Goal: Task Accomplishment & Management: Manage account settings

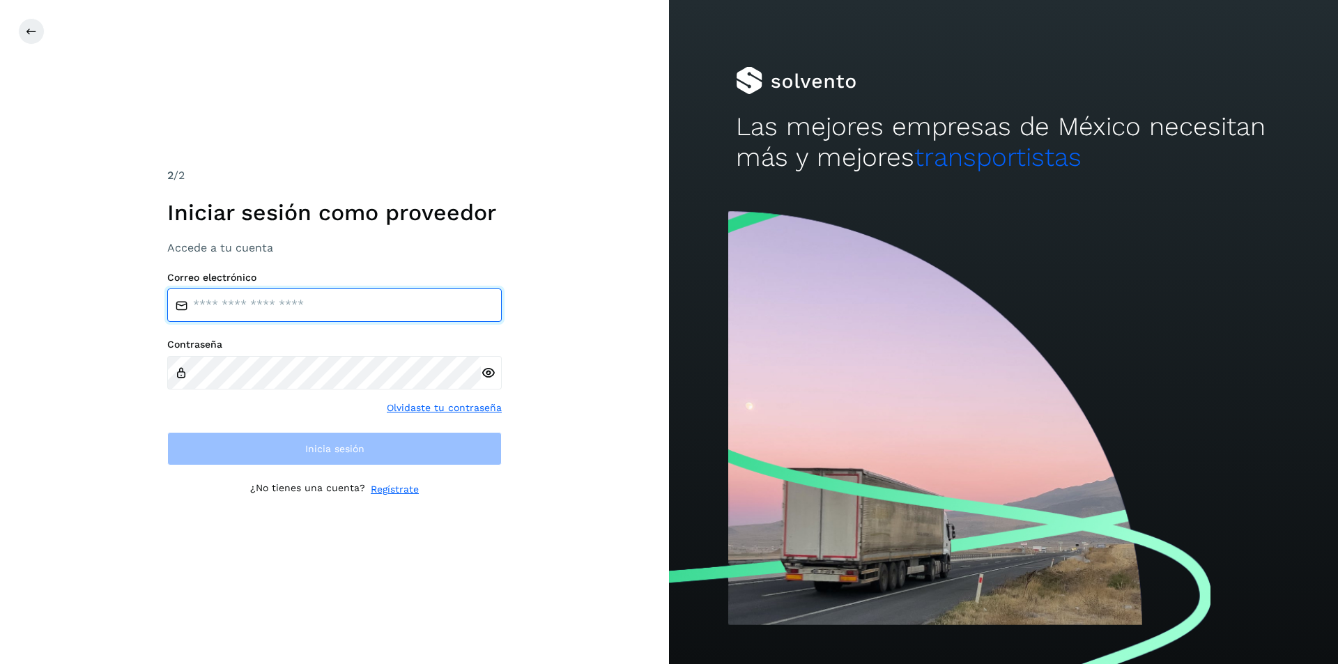
type input "**********"
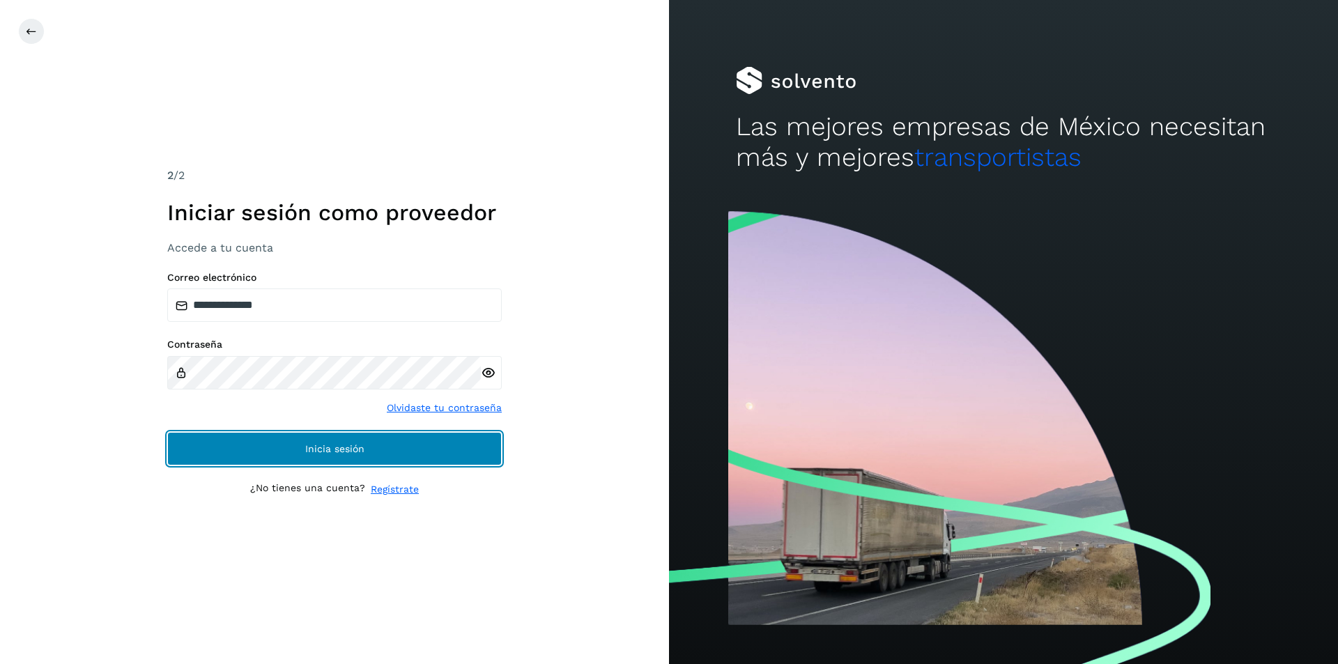
click at [355, 452] on span "Inicia sesión" at bounding box center [334, 449] width 59 height 10
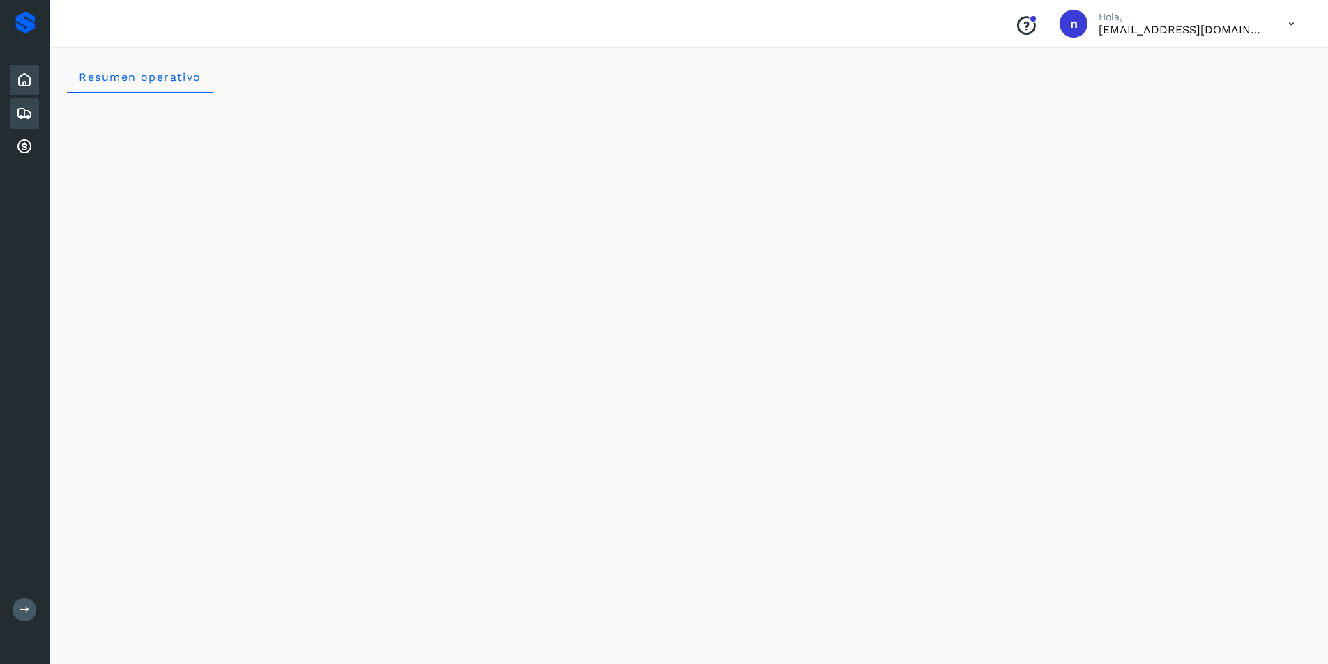
click at [25, 105] on icon at bounding box center [24, 113] width 17 height 17
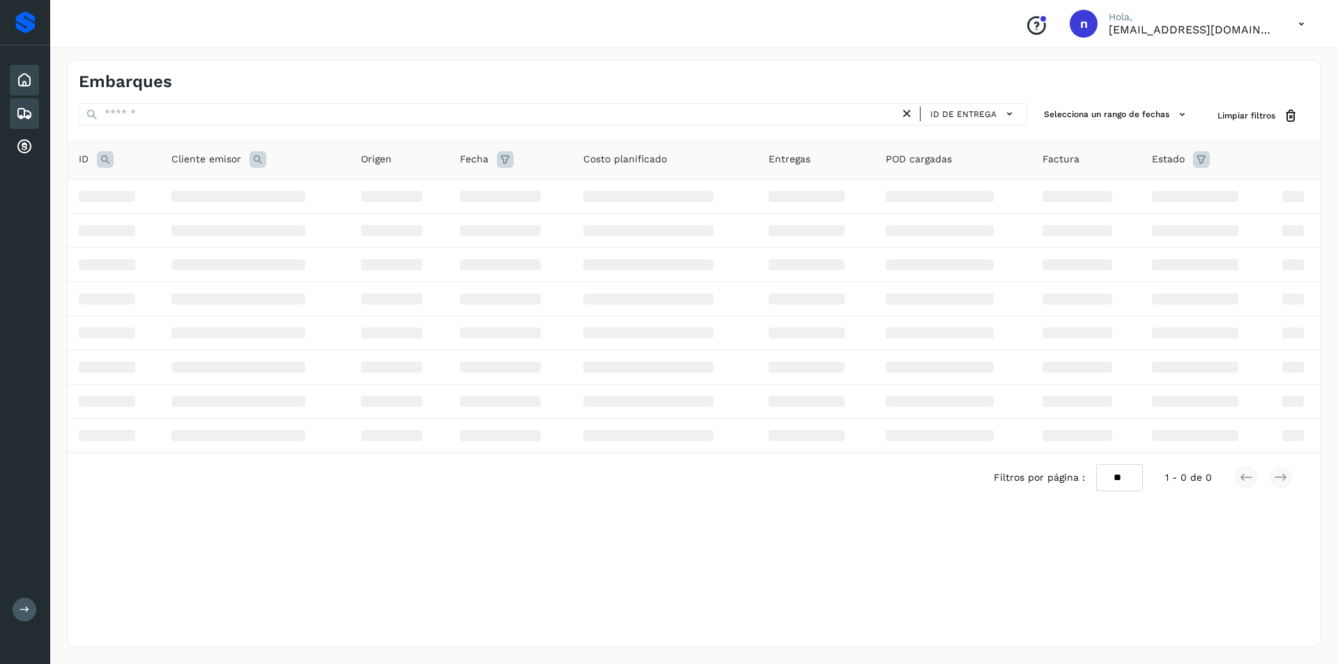
click at [22, 75] on icon at bounding box center [24, 80] width 17 height 17
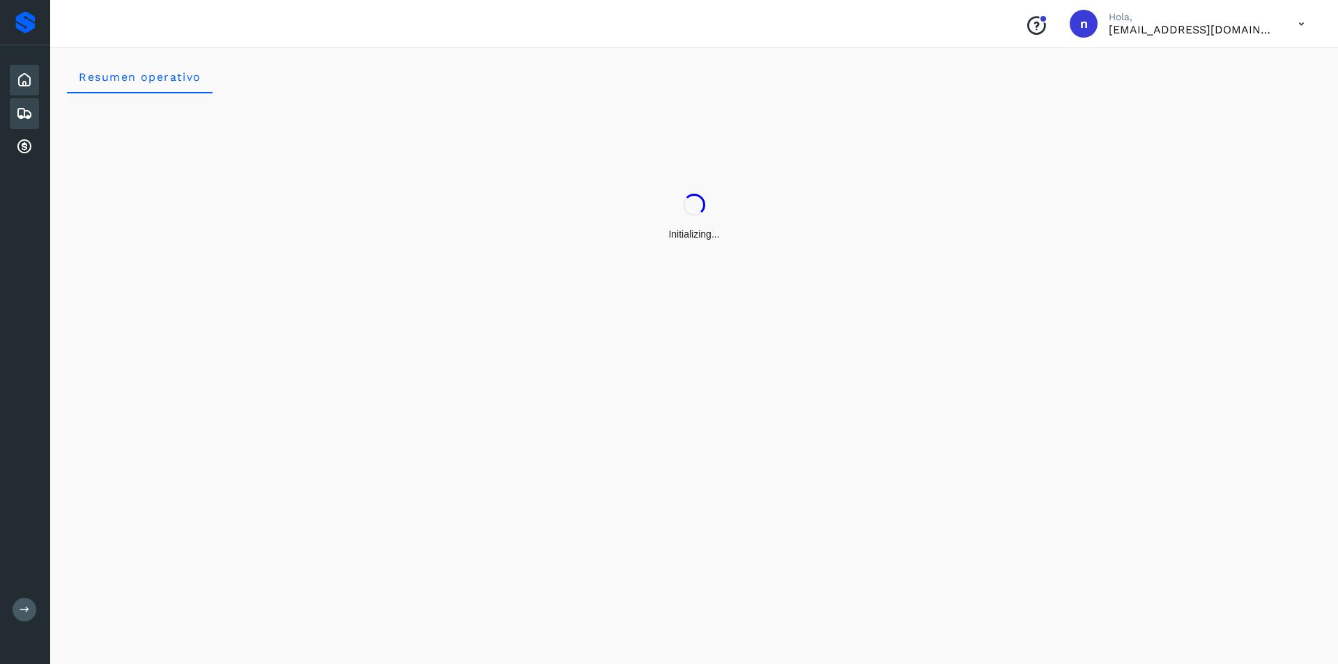
click at [24, 105] on icon at bounding box center [24, 113] width 17 height 17
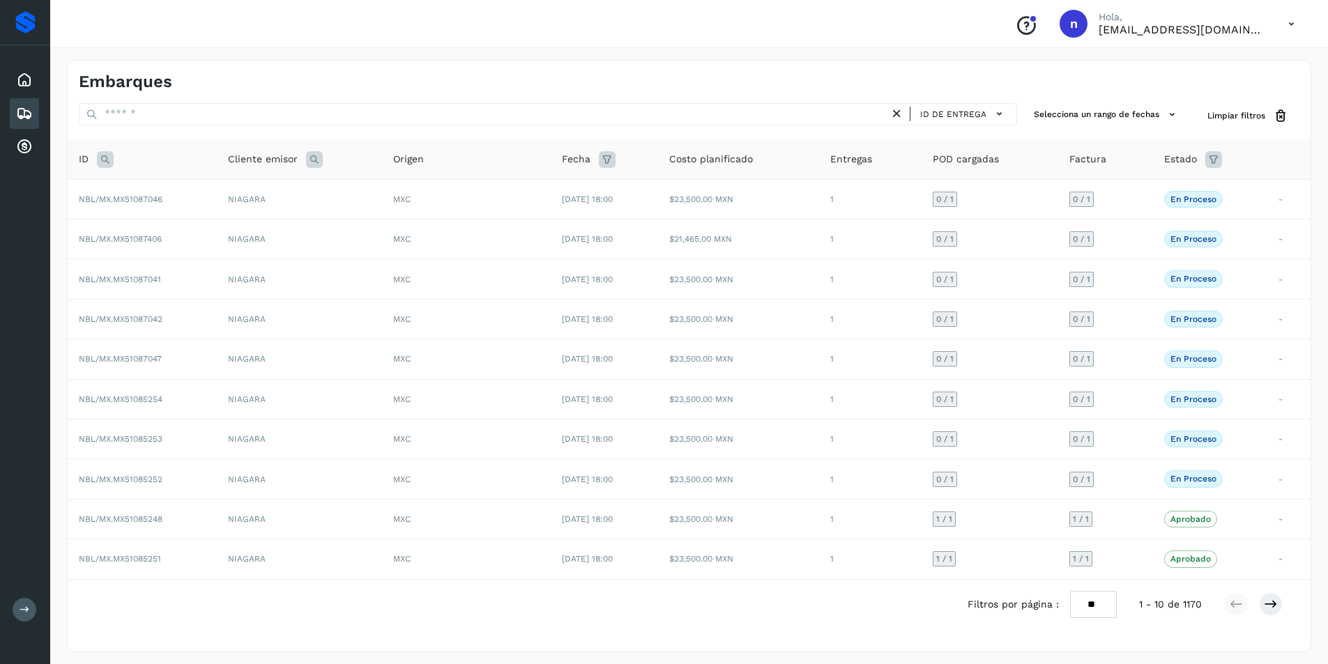
click at [31, 243] on div "Proveedores Inicio Embarques Cuentas por cobrar Salir" at bounding box center [25, 332] width 50 height 664
click at [105, 399] on span "NBL/MX.MX51085254" at bounding box center [121, 400] width 84 height 10
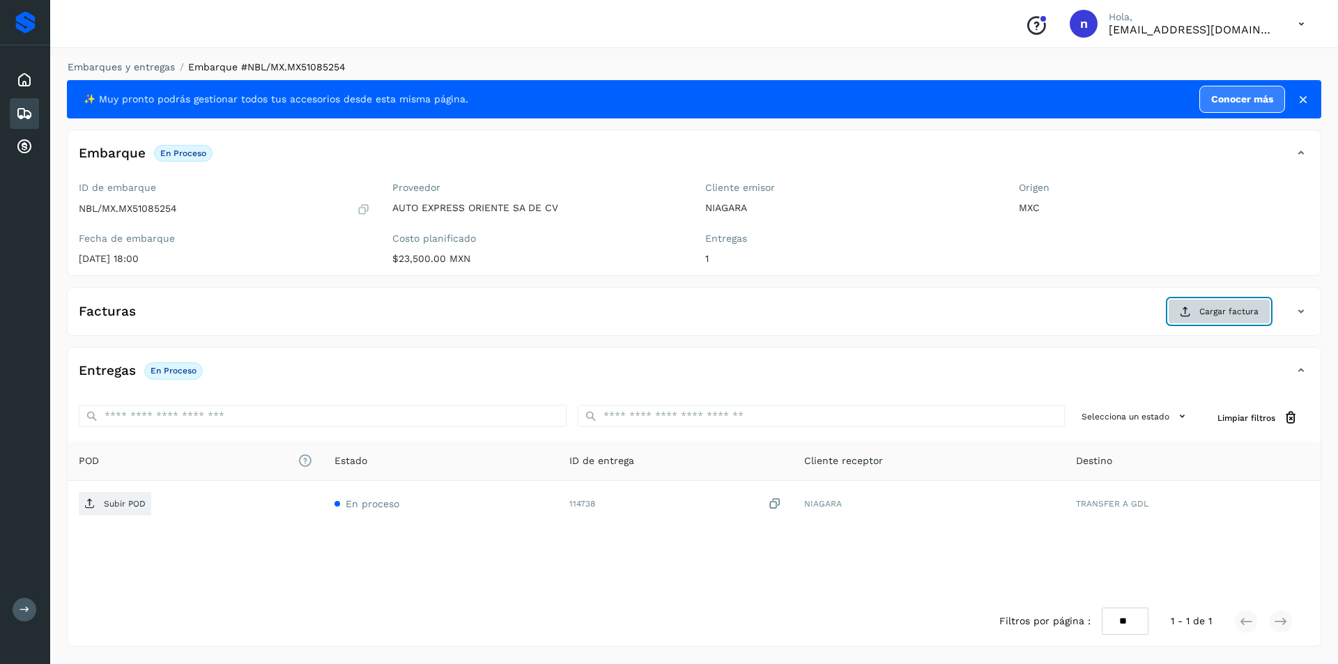
click at [1236, 312] on span "Cargar factura" at bounding box center [1229, 311] width 59 height 13
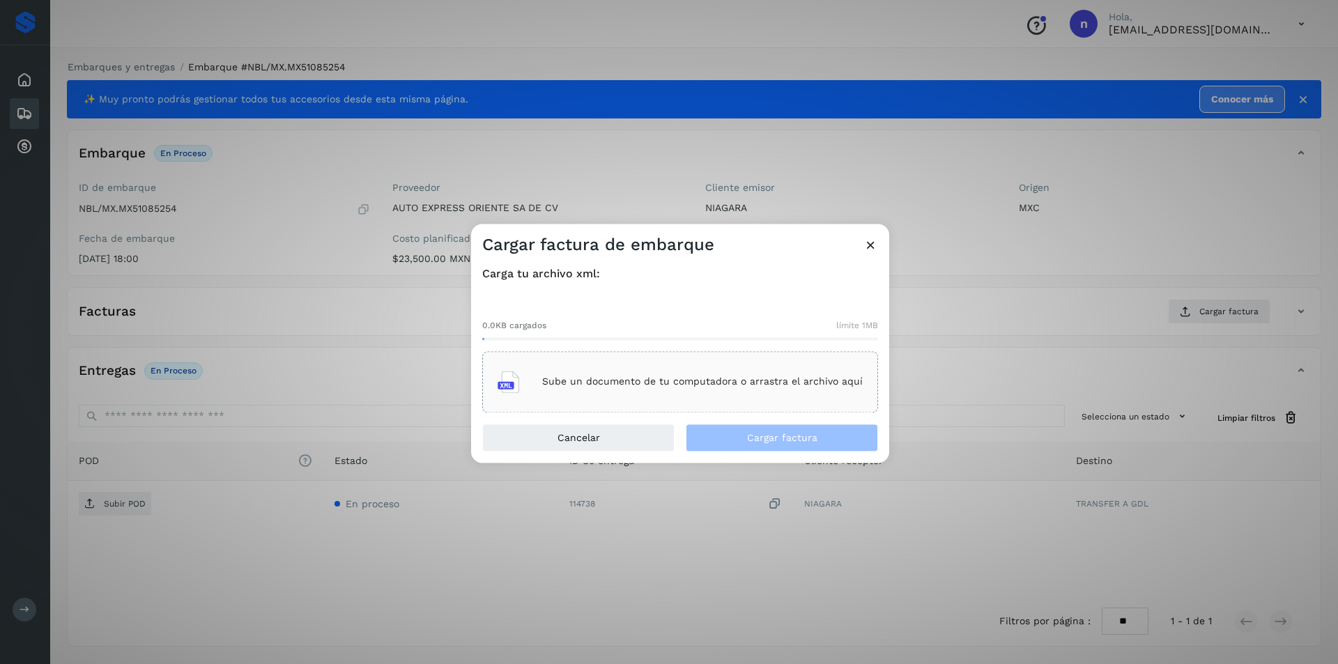
click at [726, 387] on p "Sube un documento de tu computadora o arrastra el archivo aquí" at bounding box center [702, 382] width 321 height 12
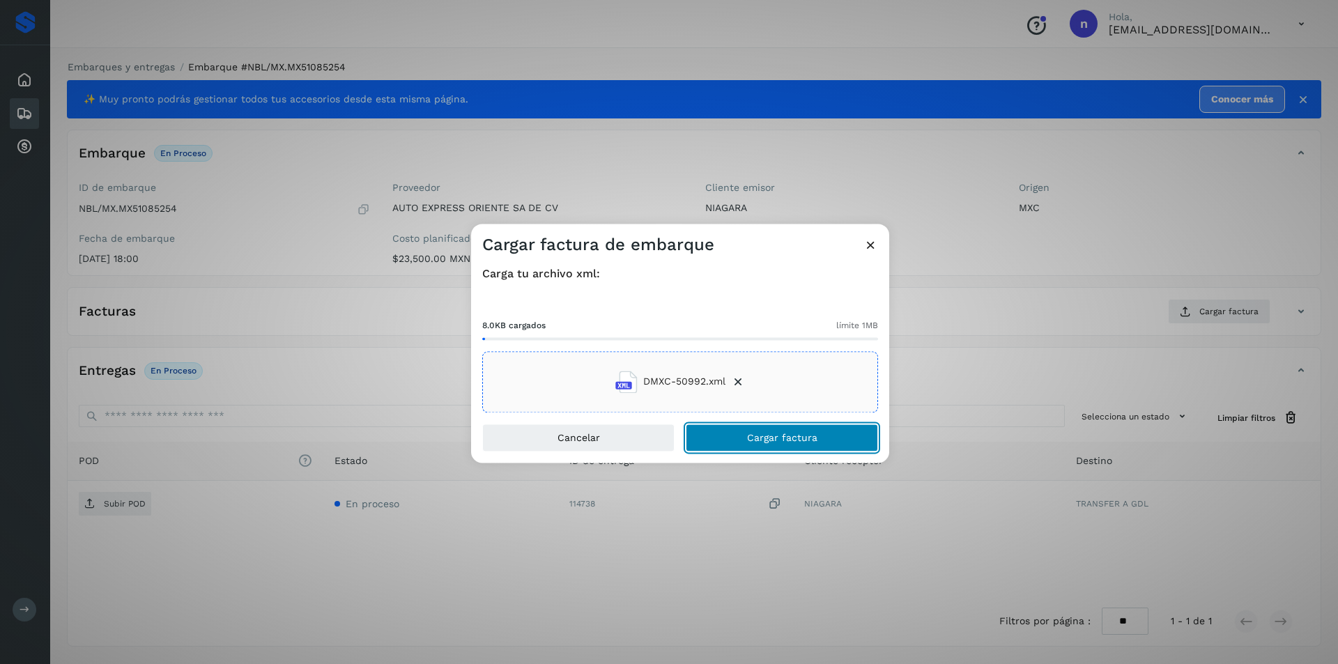
click at [767, 439] on span "Cargar factura" at bounding box center [782, 438] width 70 height 10
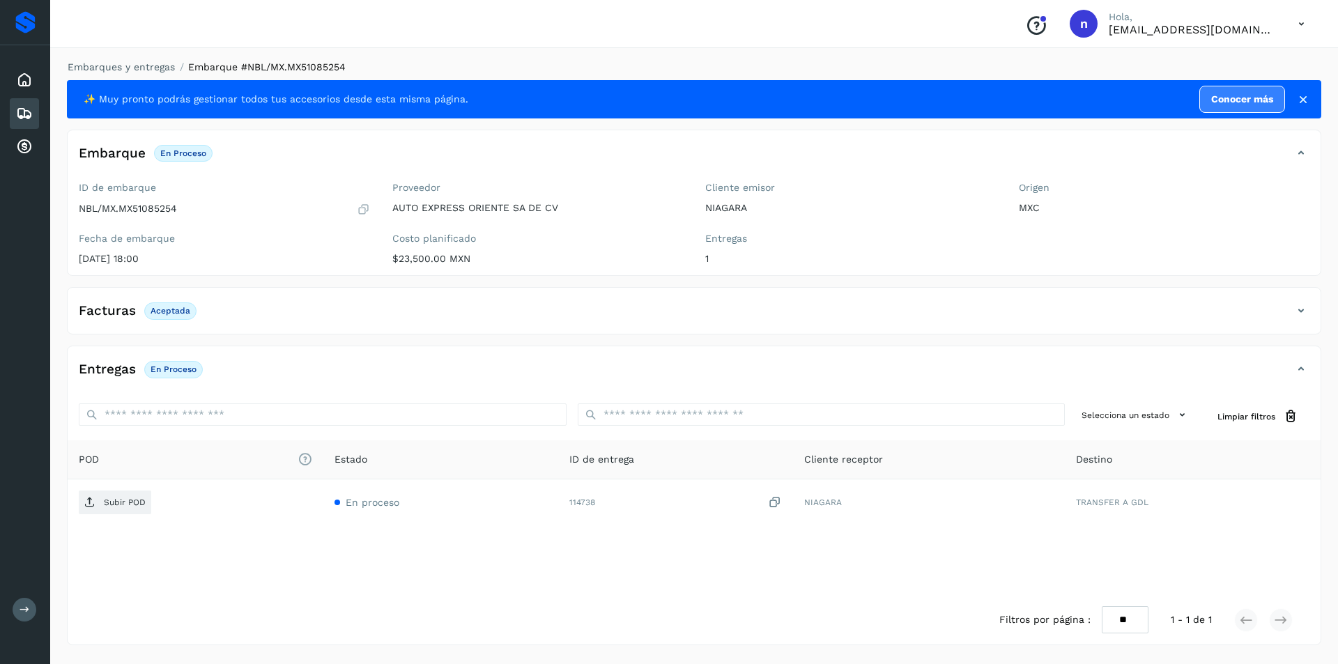
click at [66, 581] on div "Embarques y entregas Embarque #NBL/MX.MX51085254 ✨ Muy pronto podrás gestionar …" at bounding box center [694, 353] width 1288 height 621
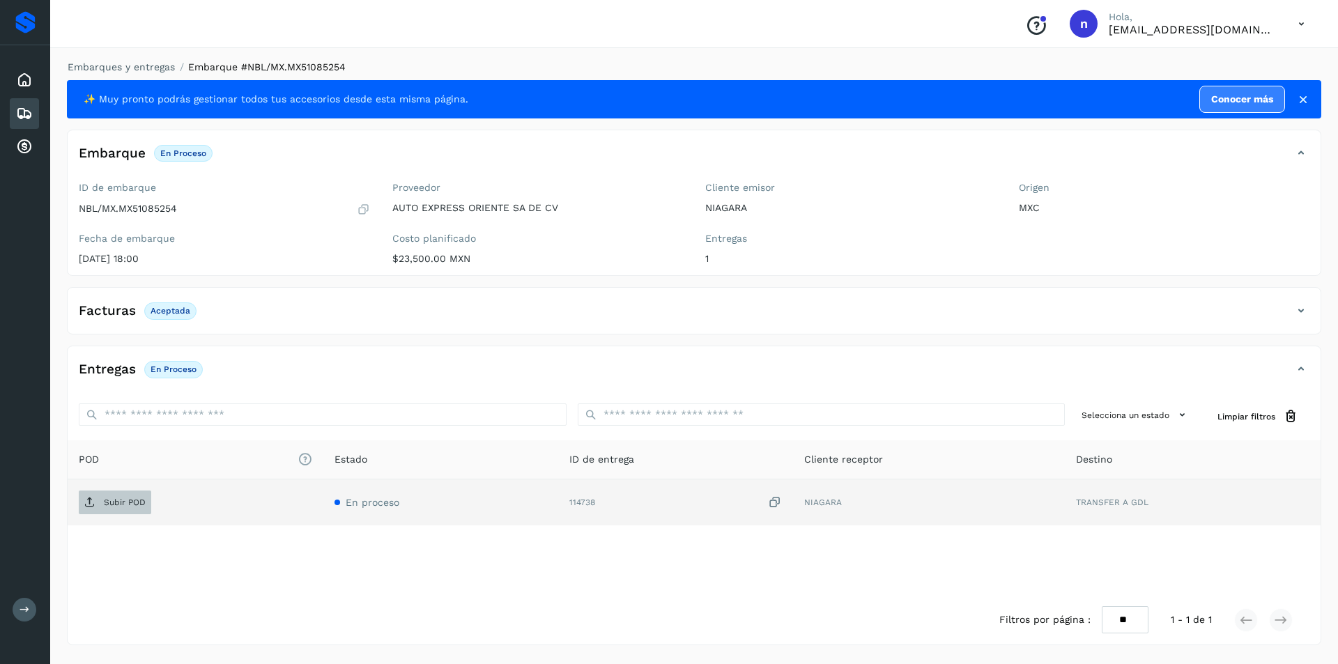
click at [88, 496] on span "Subir POD" at bounding box center [115, 502] width 72 height 22
click at [24, 114] on icon at bounding box center [24, 113] width 17 height 17
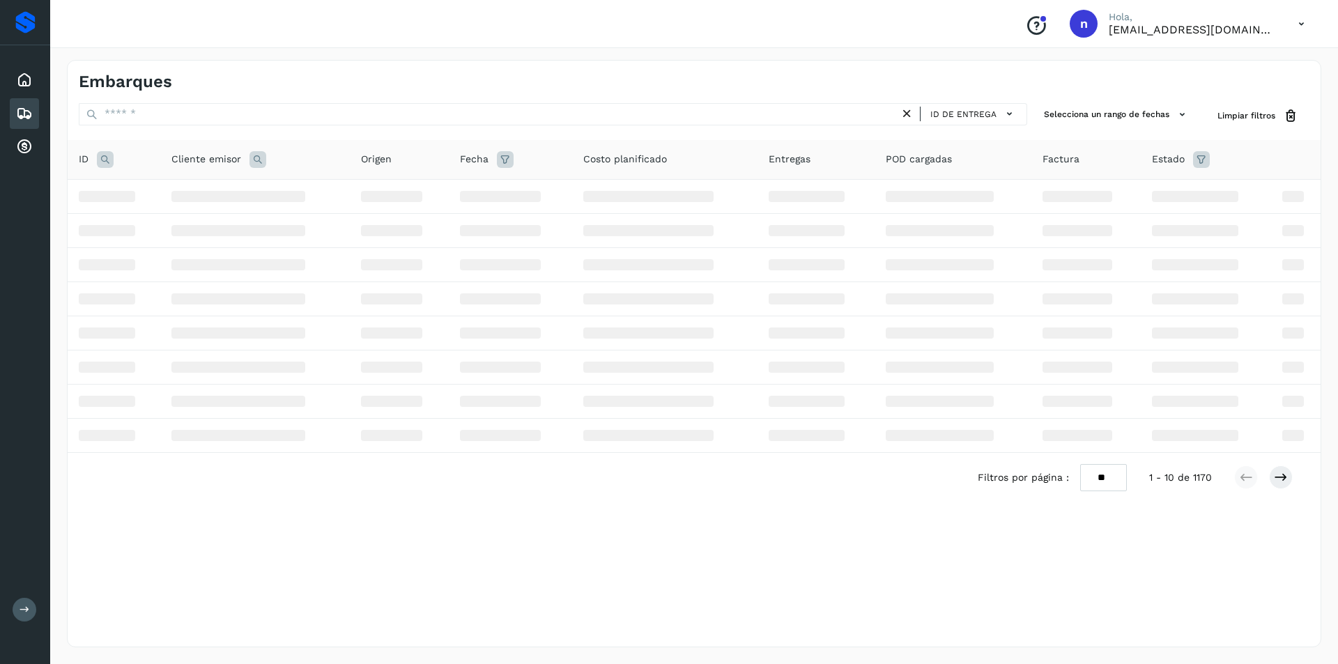
click at [1294, 26] on icon at bounding box center [1301, 24] width 29 height 29
click at [1237, 63] on div "Cerrar sesión" at bounding box center [1232, 62] width 166 height 26
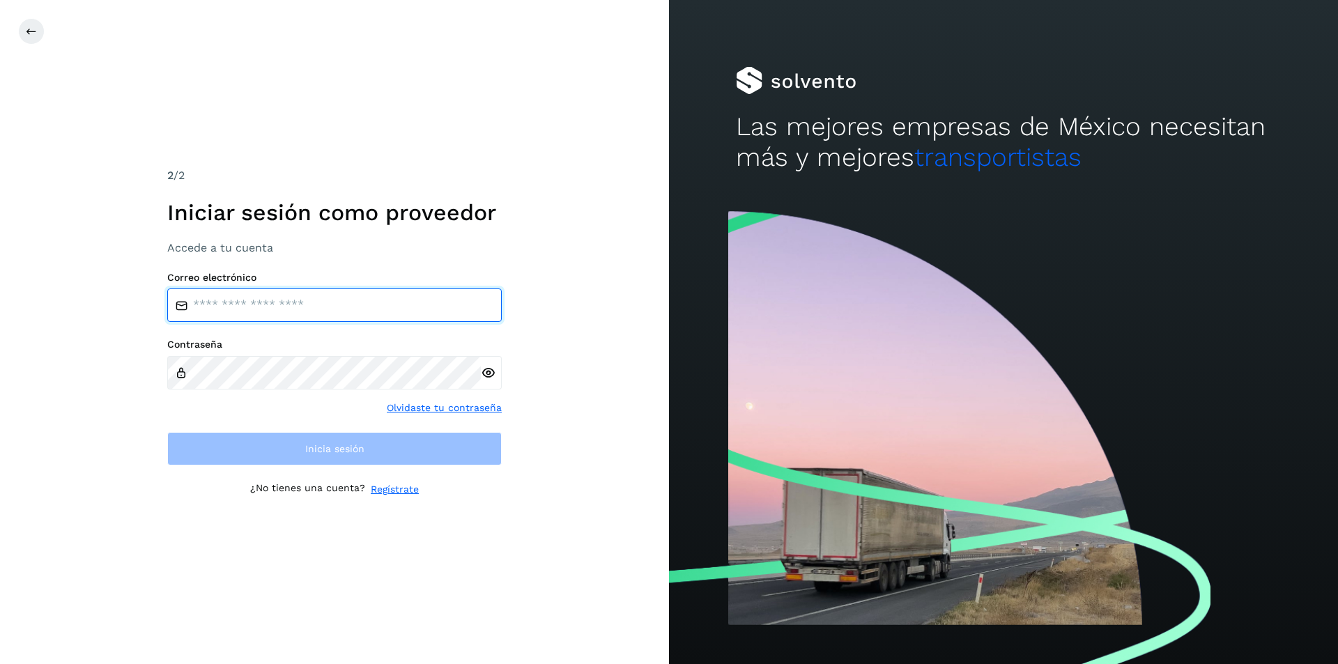
type input "**********"
